Goal: Task Accomplishment & Management: Manage account settings

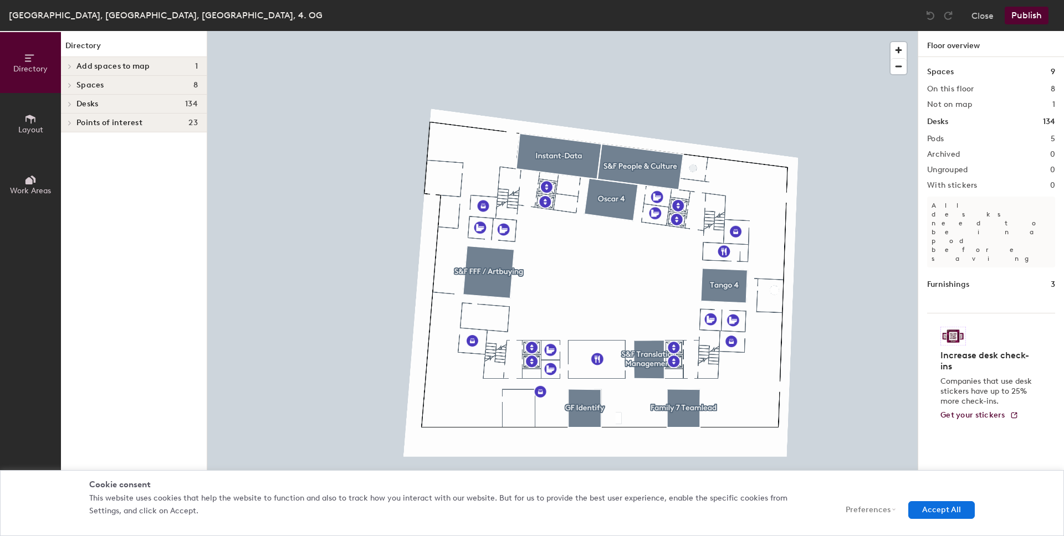
click at [423, 31] on div at bounding box center [562, 31] width 710 height 0
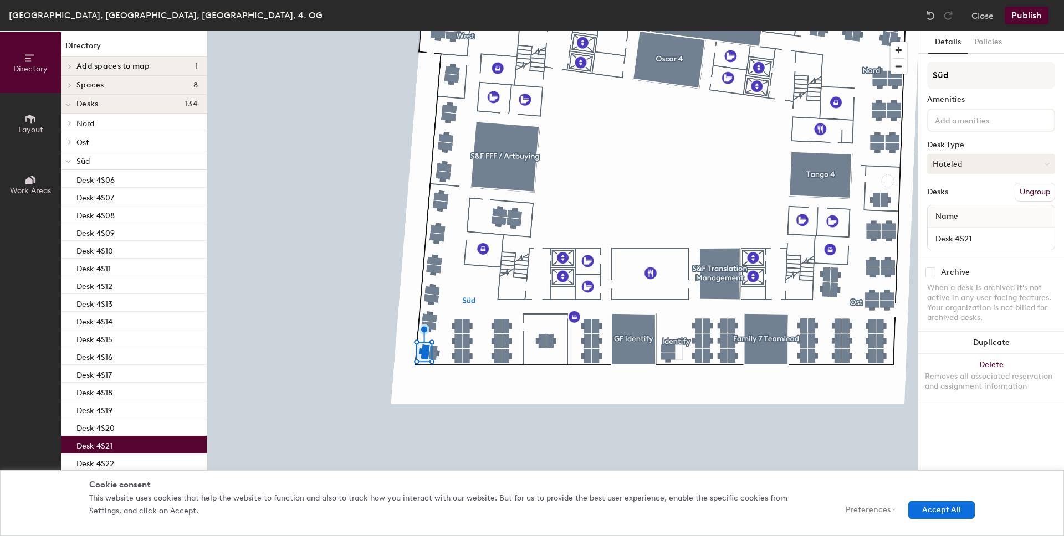
click at [980, 163] on button "Hoteled" at bounding box center [991, 164] width 128 height 20
click at [972, 198] on div "Assigned" at bounding box center [982, 198] width 111 height 17
click at [982, 39] on button "Policies" at bounding box center [987, 42] width 41 height 23
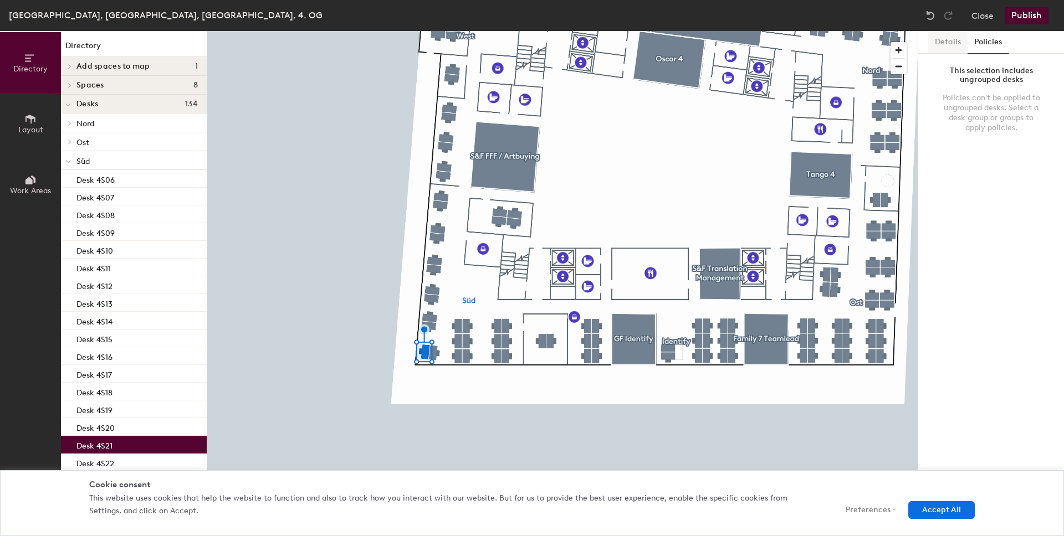
click at [959, 44] on button "Details" at bounding box center [947, 42] width 39 height 23
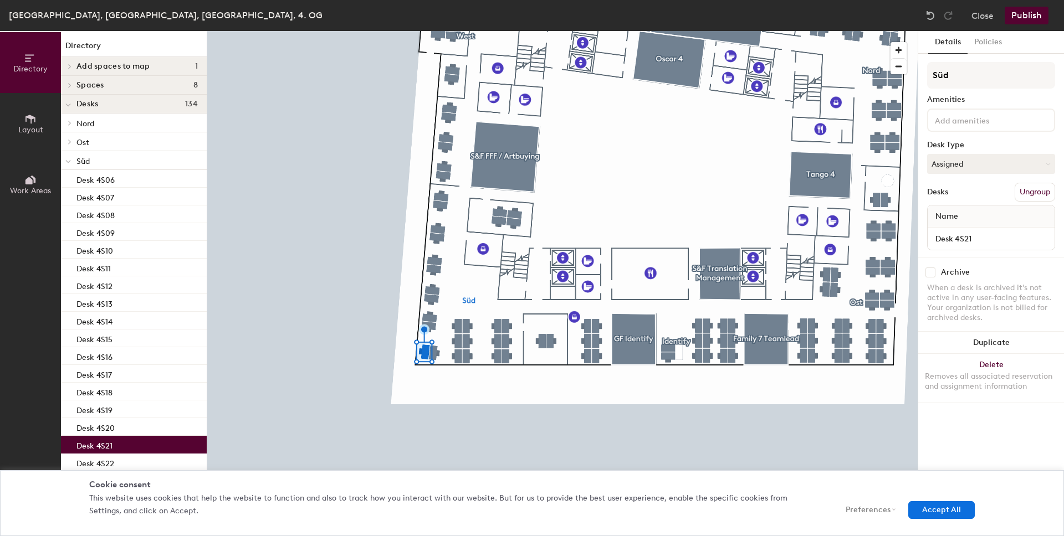
click at [1026, 20] on button "Publish" at bounding box center [1026, 16] width 44 height 18
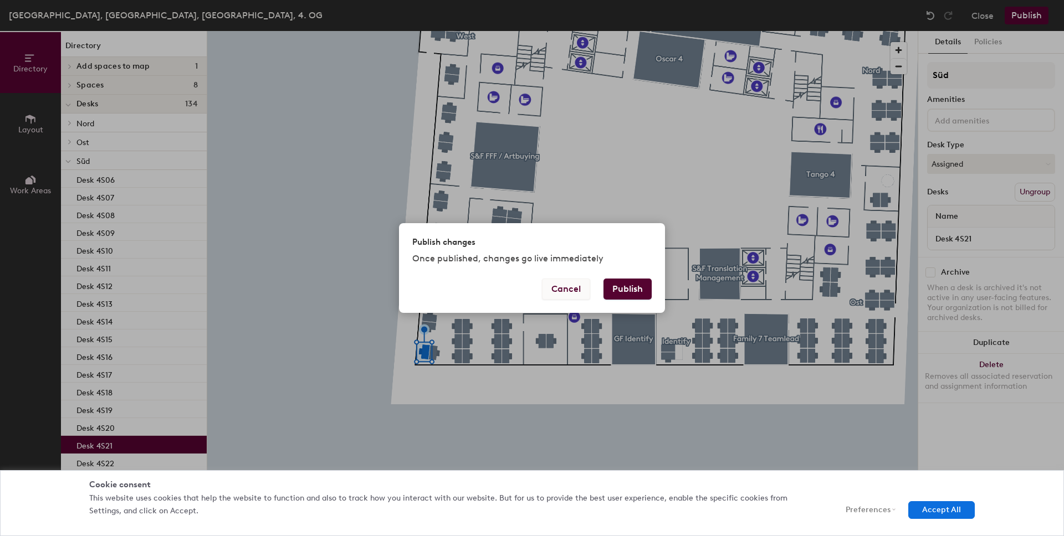
click at [581, 294] on button "Cancel" at bounding box center [566, 289] width 48 height 21
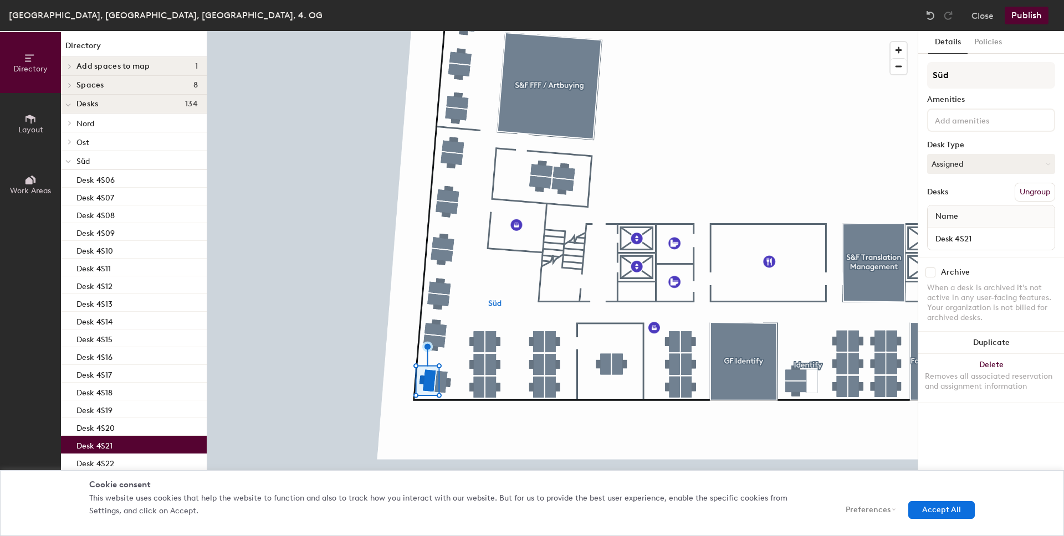
click at [1024, 9] on button "Publish" at bounding box center [1026, 16] width 44 height 18
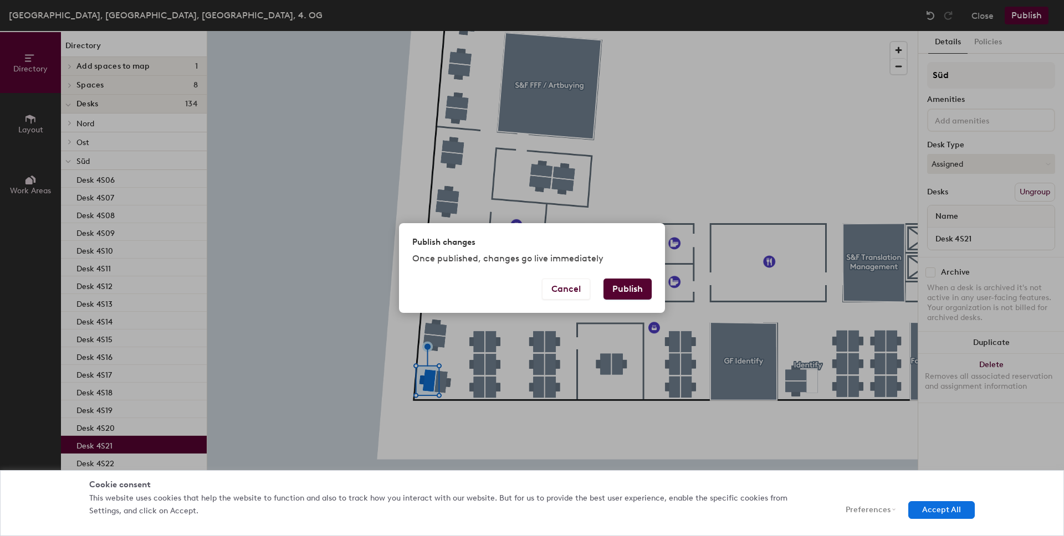
click at [640, 293] on button "Publish" at bounding box center [627, 289] width 48 height 21
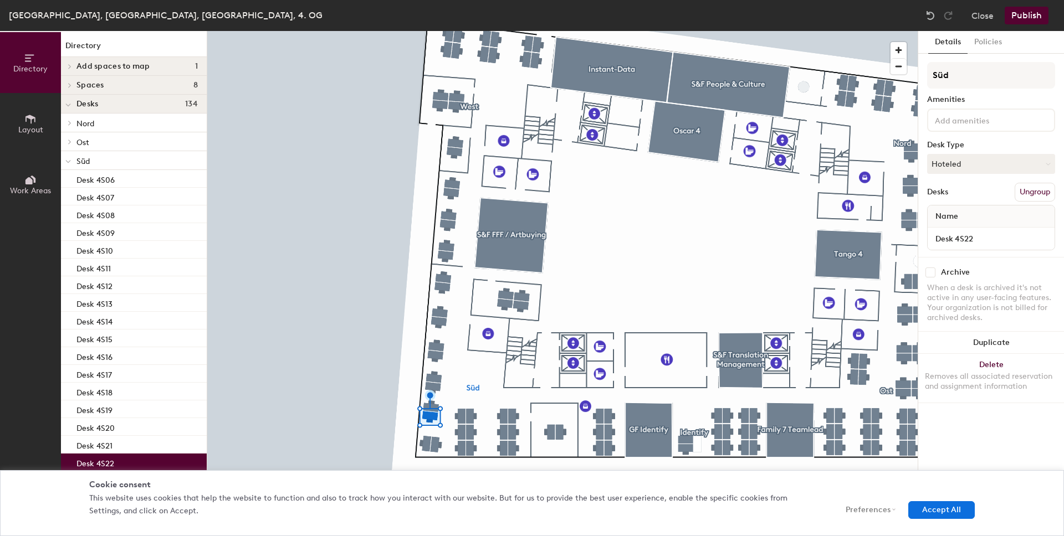
click at [430, 31] on div at bounding box center [562, 31] width 710 height 0
click at [522, 31] on div at bounding box center [562, 31] width 710 height 0
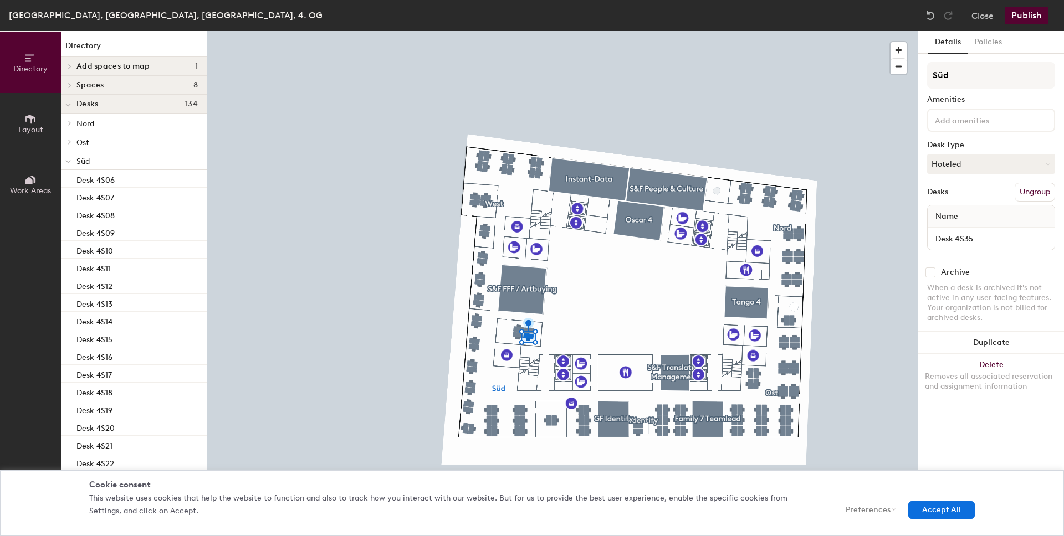
click at [768, 31] on div at bounding box center [562, 31] width 710 height 0
